Goal: Navigation & Orientation: Find specific page/section

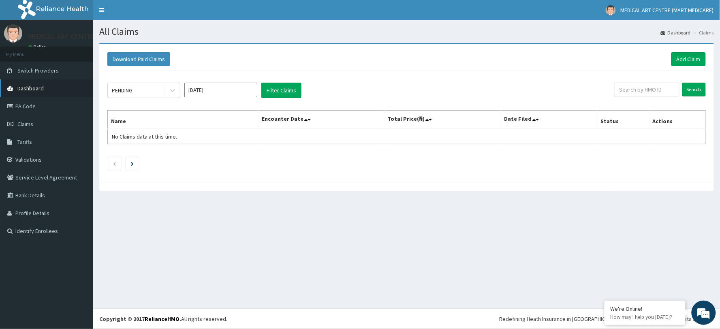
click at [15, 88] on link "Dashboard" at bounding box center [46, 88] width 93 height 18
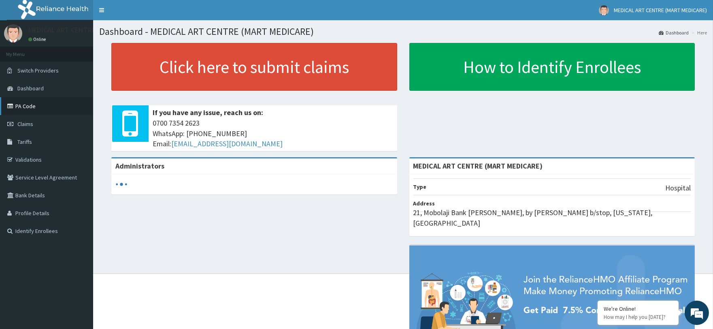
click at [46, 112] on link "PA Code" at bounding box center [46, 106] width 93 height 18
click at [34, 110] on link "PA Code" at bounding box center [46, 106] width 93 height 18
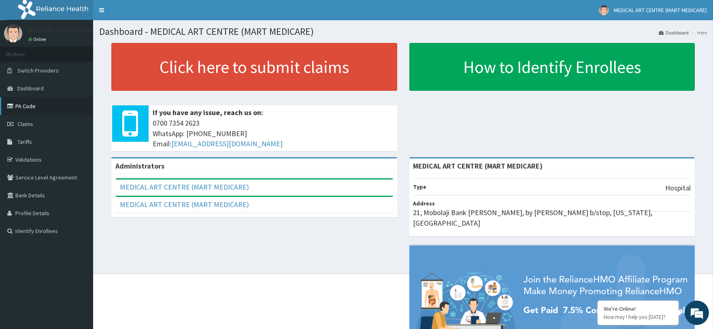
click at [40, 110] on link "PA Code" at bounding box center [46, 106] width 93 height 18
